Goal: Check status: Check status

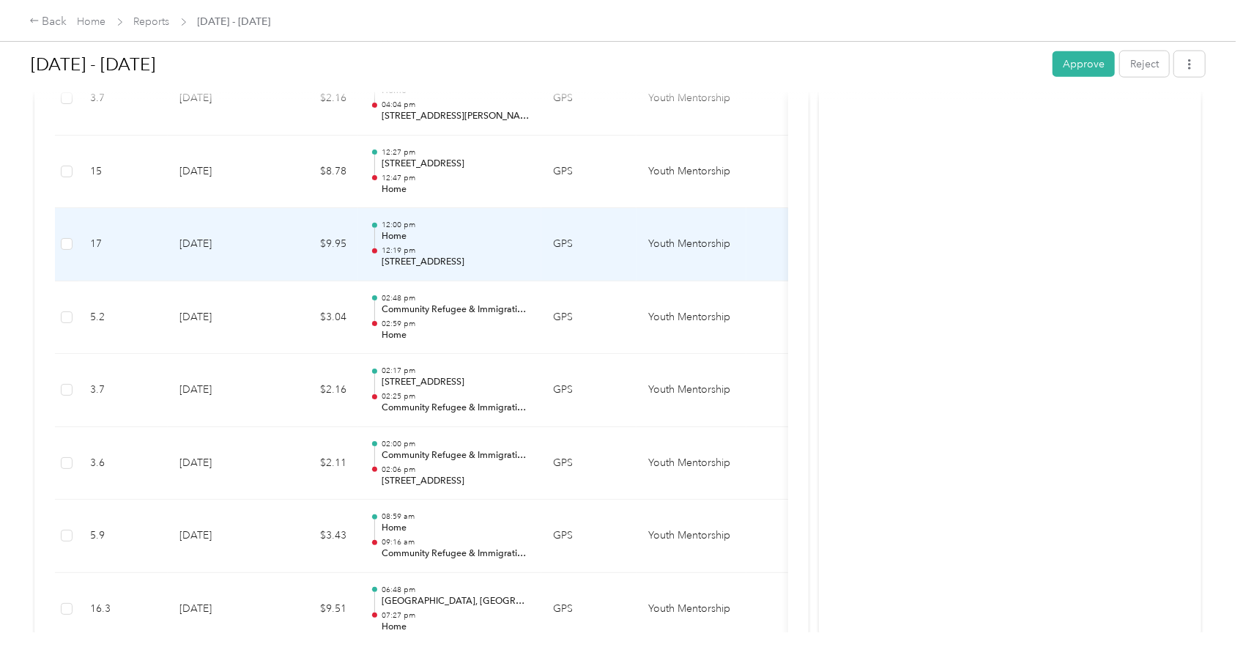
scroll to position [1269, 0]
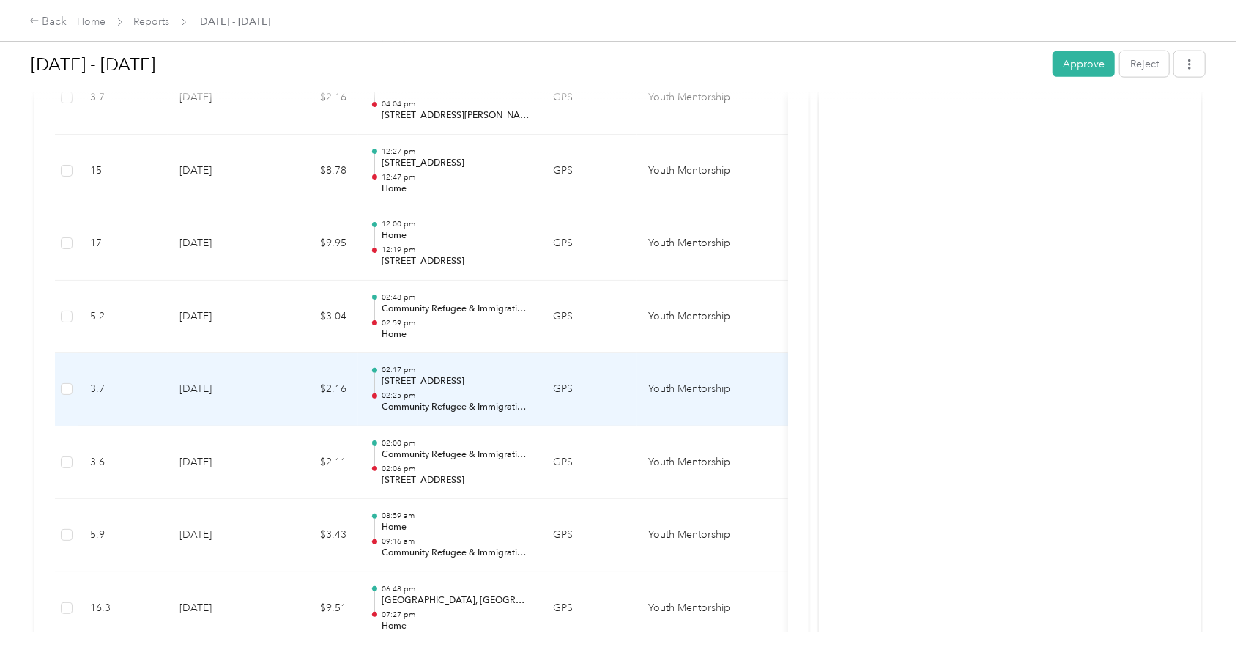
click at [427, 392] on p "02:25 pm" at bounding box center [456, 395] width 148 height 10
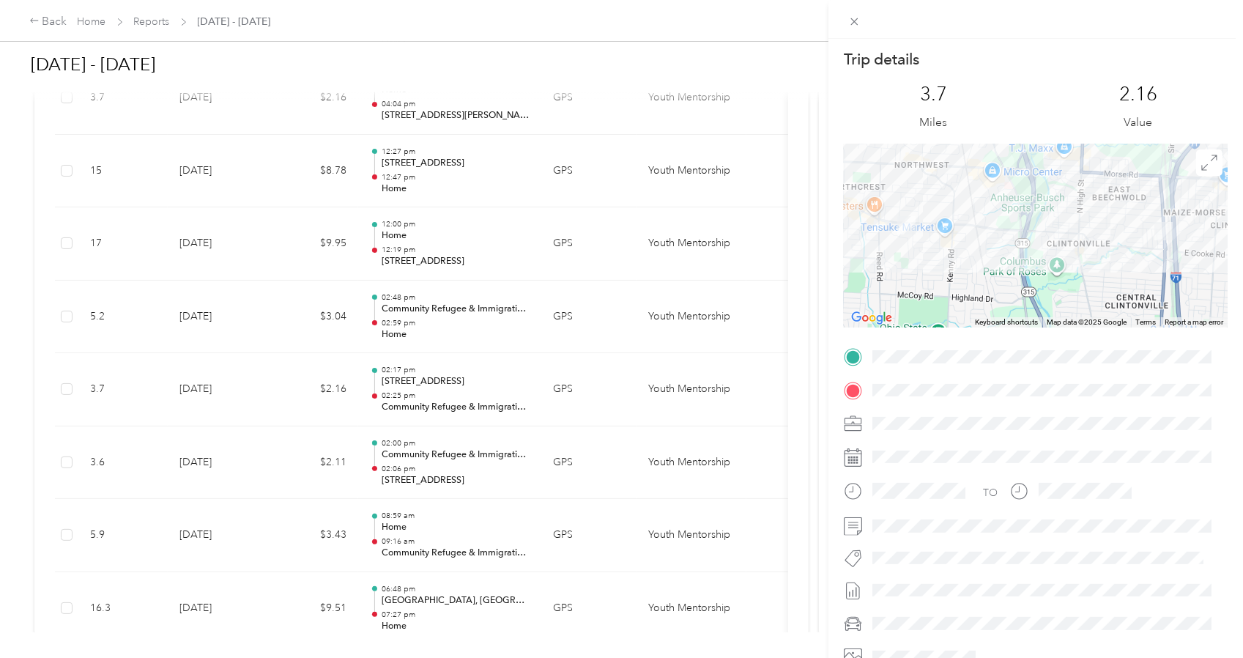
click at [423, 601] on div "Trip details This trip cannot be edited because it is either under review, appr…" at bounding box center [621, 329] width 1243 height 658
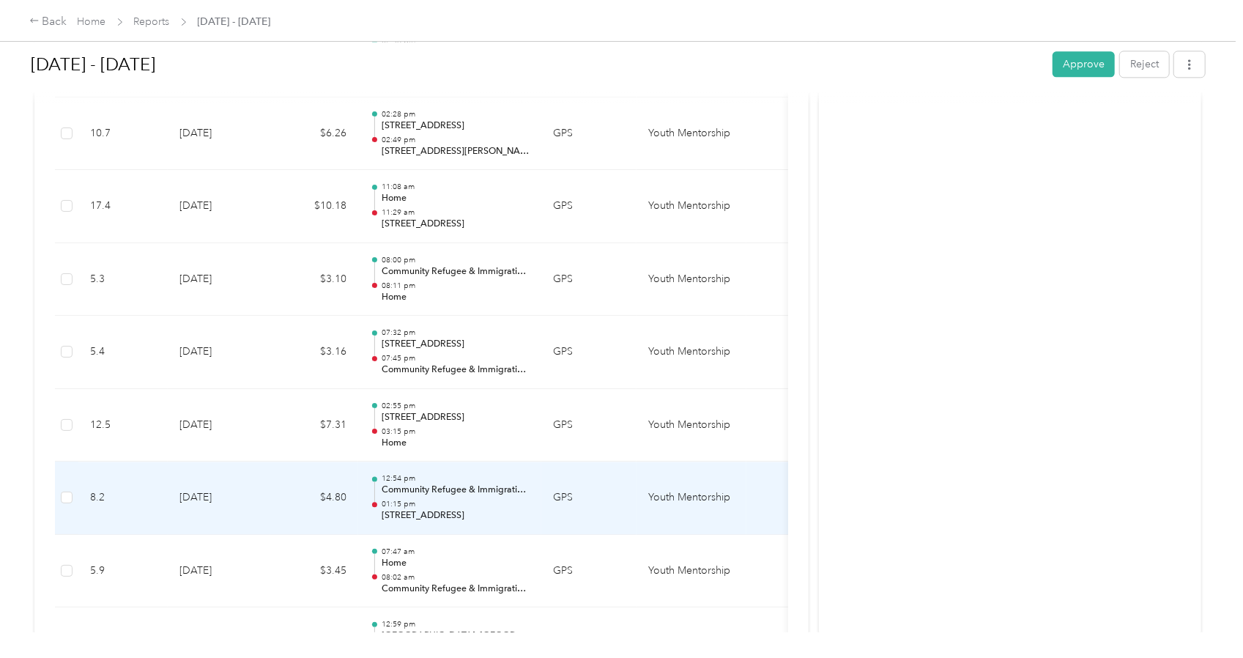
scroll to position [2327, 0]
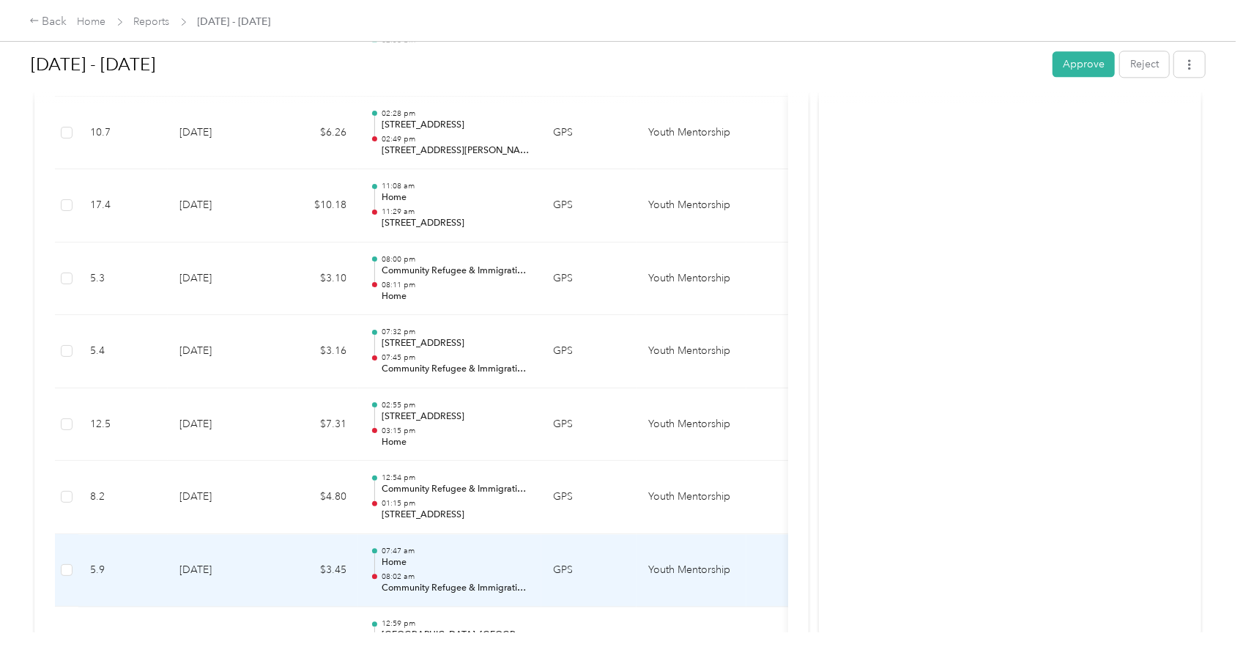
click at [438, 556] on p "Home" at bounding box center [456, 562] width 148 height 13
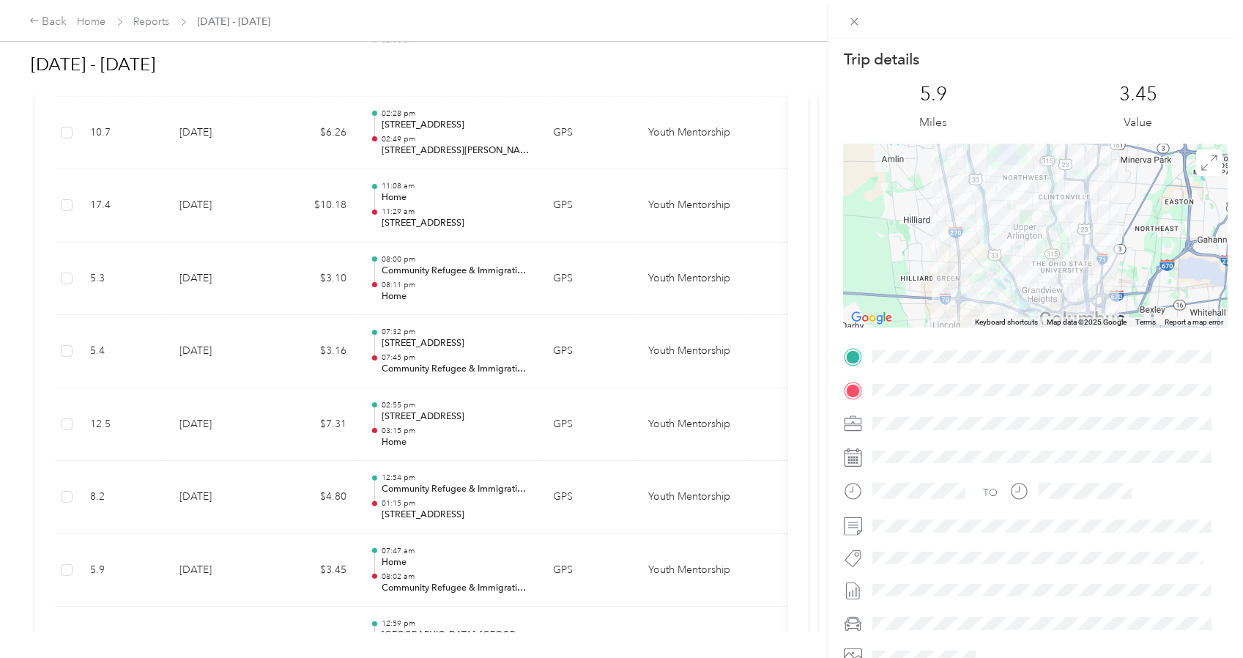
click at [445, 359] on div "Trip details This trip cannot be edited because it is either under review, appr…" at bounding box center [621, 329] width 1243 height 658
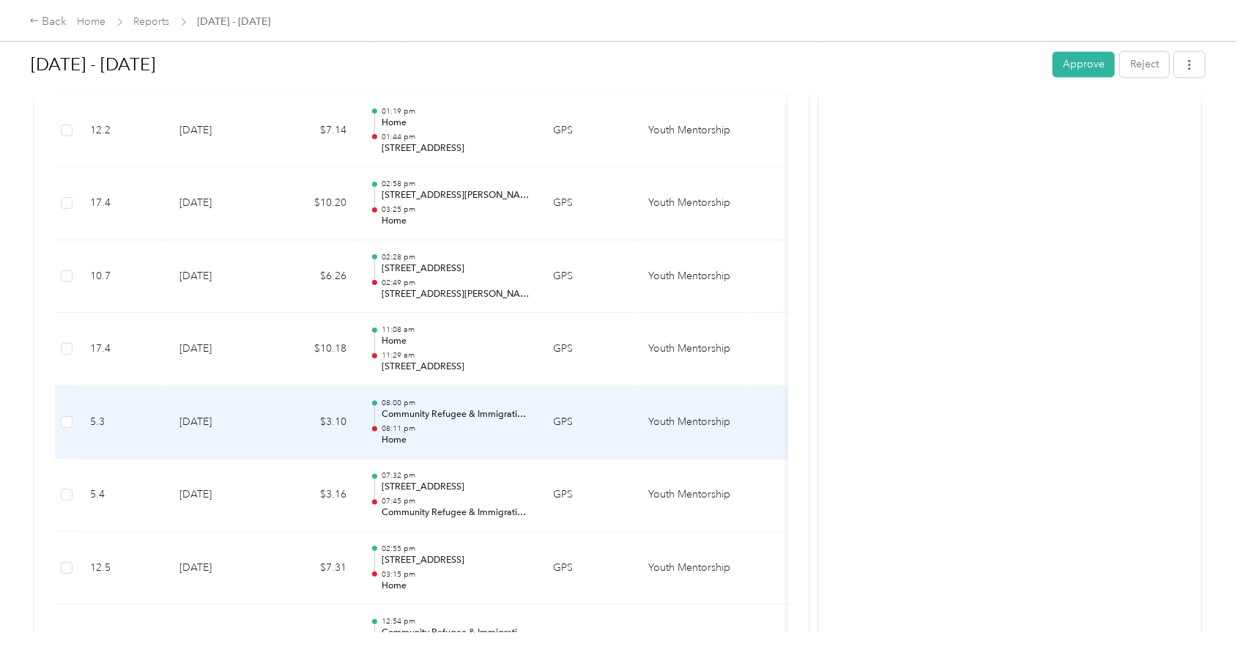
scroll to position [2183, 0]
click at [459, 398] on p "08:00 pm" at bounding box center [456, 403] width 148 height 10
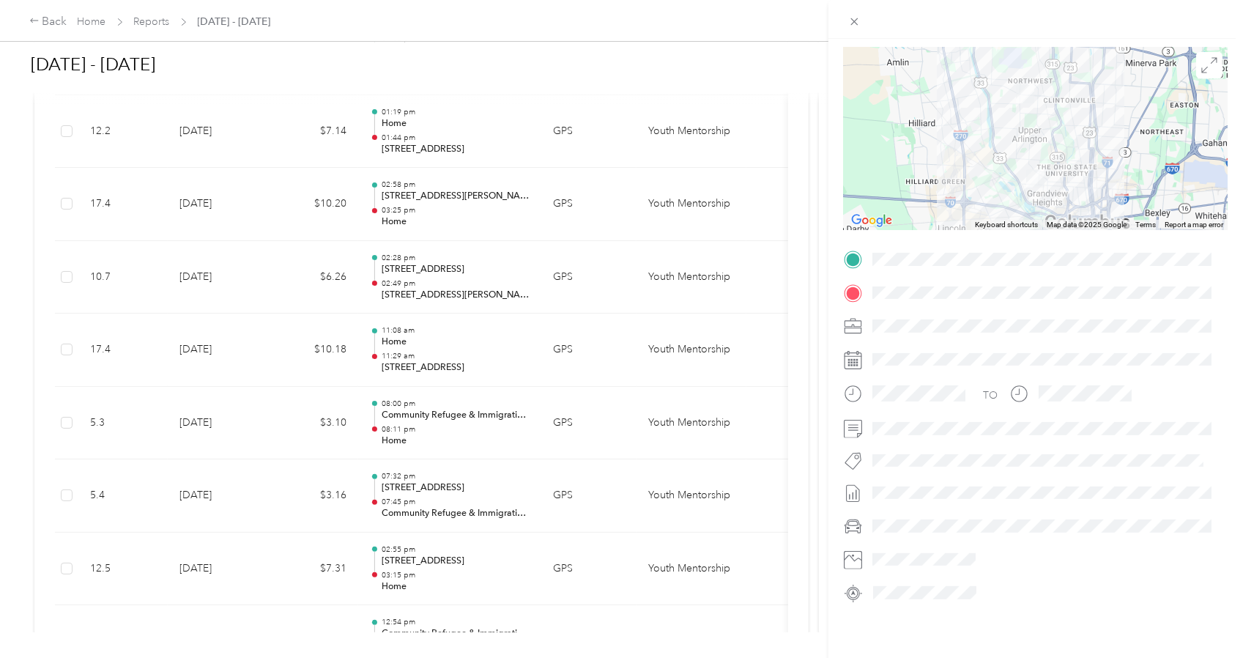
scroll to position [0, 0]
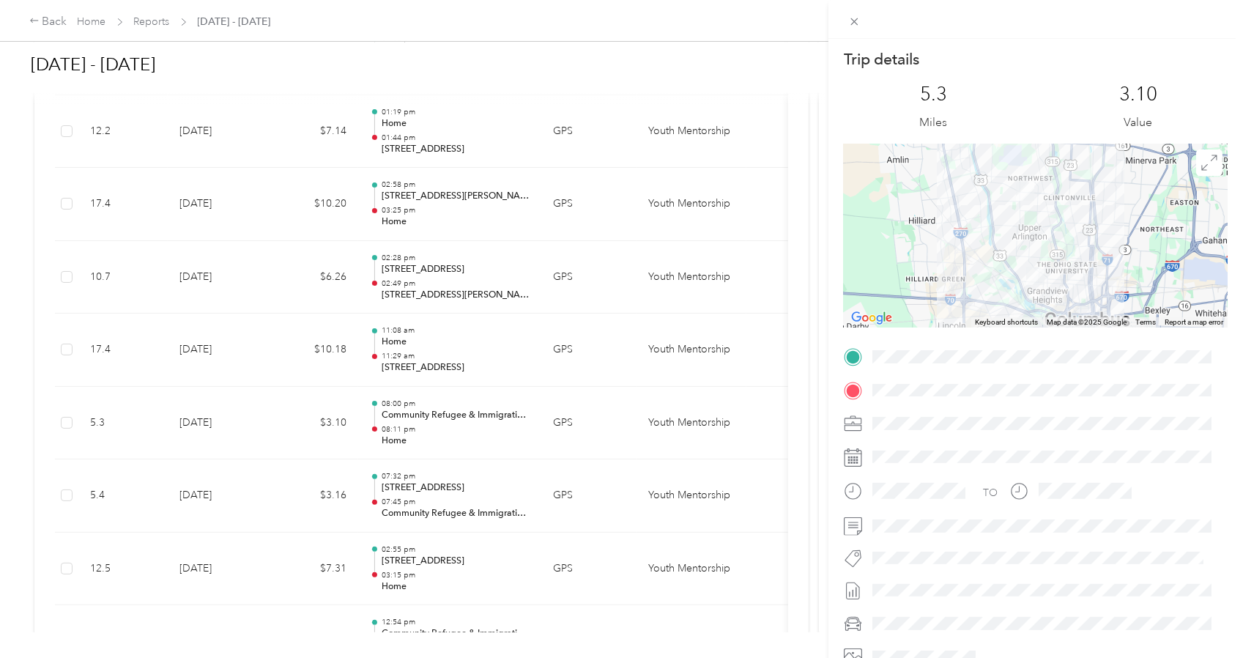
click at [401, 394] on div "Trip details This trip cannot be edited because it is either under review, appr…" at bounding box center [621, 329] width 1243 height 658
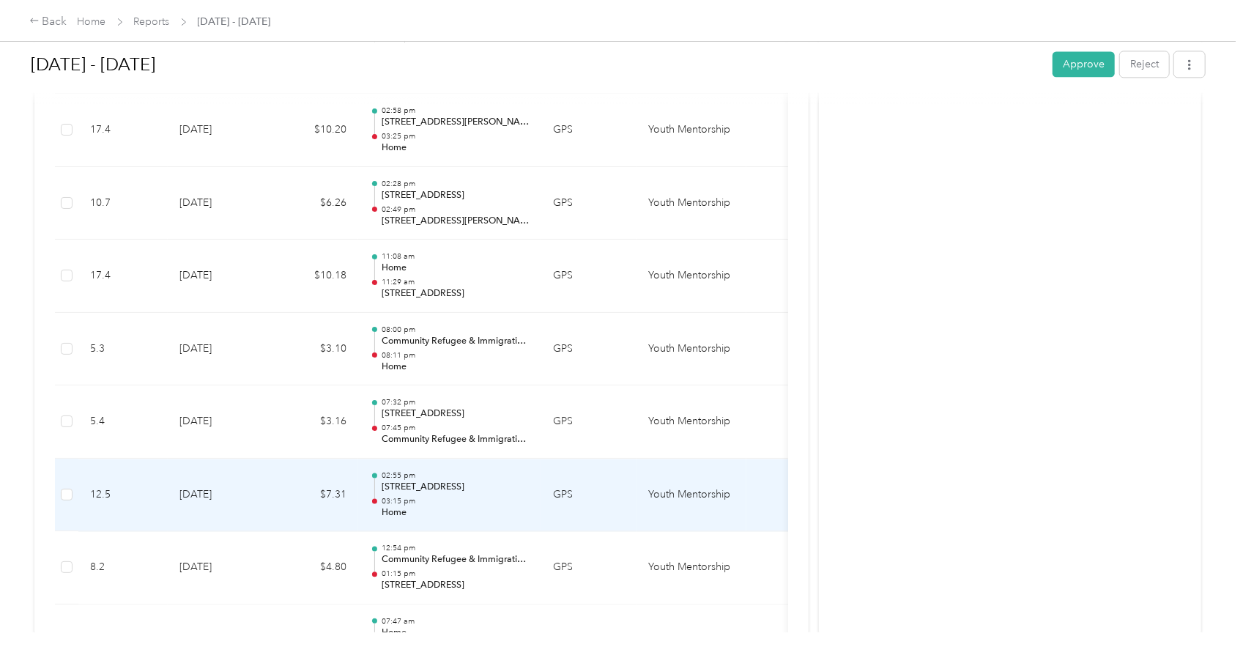
scroll to position [2346, 0]
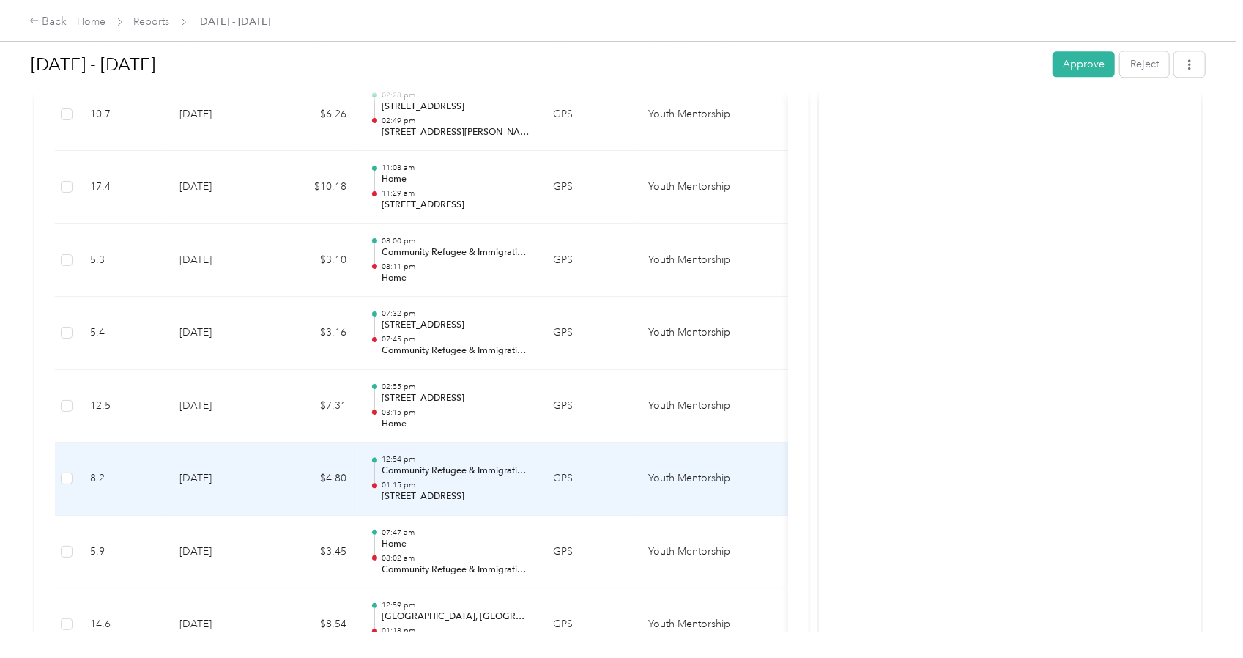
click at [435, 490] on p "[STREET_ADDRESS]" at bounding box center [456, 496] width 148 height 13
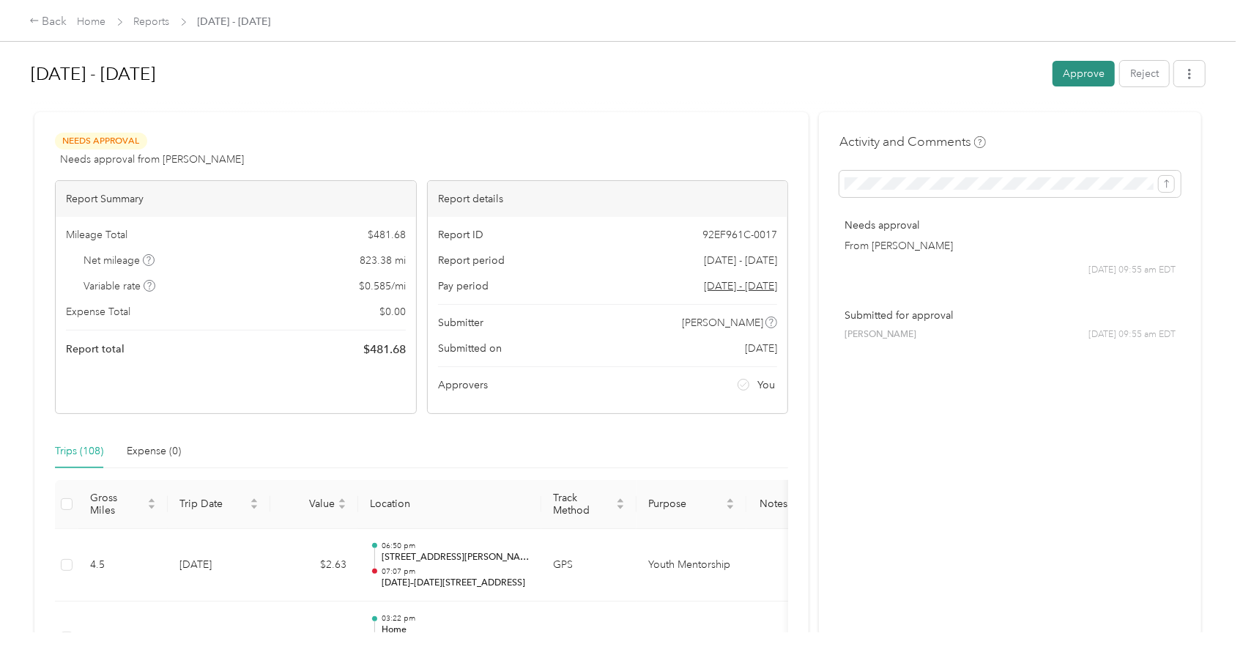
click at [1072, 73] on button "Approve" at bounding box center [1084, 74] width 62 height 26
